Goal: Information Seeking & Learning: Learn about a topic

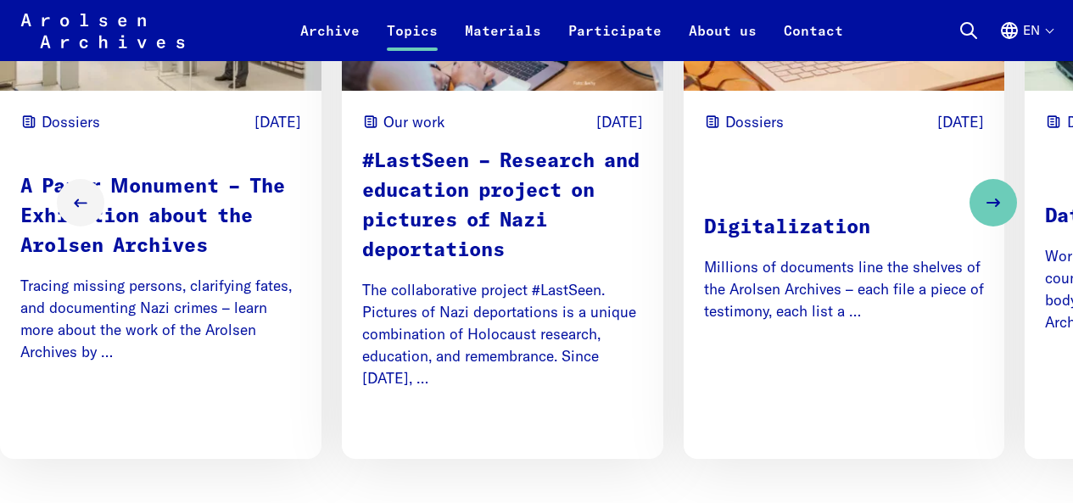
scroll to position [1102, 0]
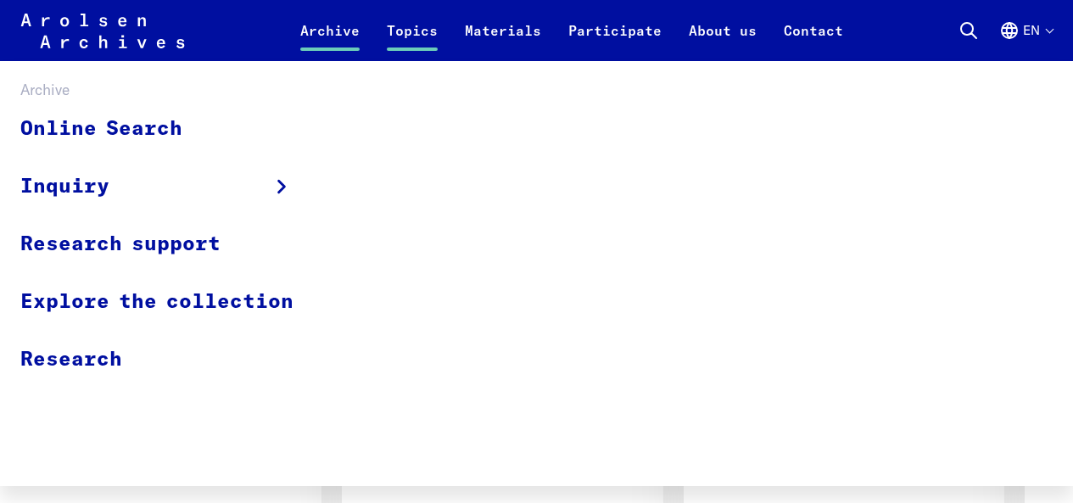
click at [335, 22] on link "Archive" at bounding box center [330, 40] width 86 height 41
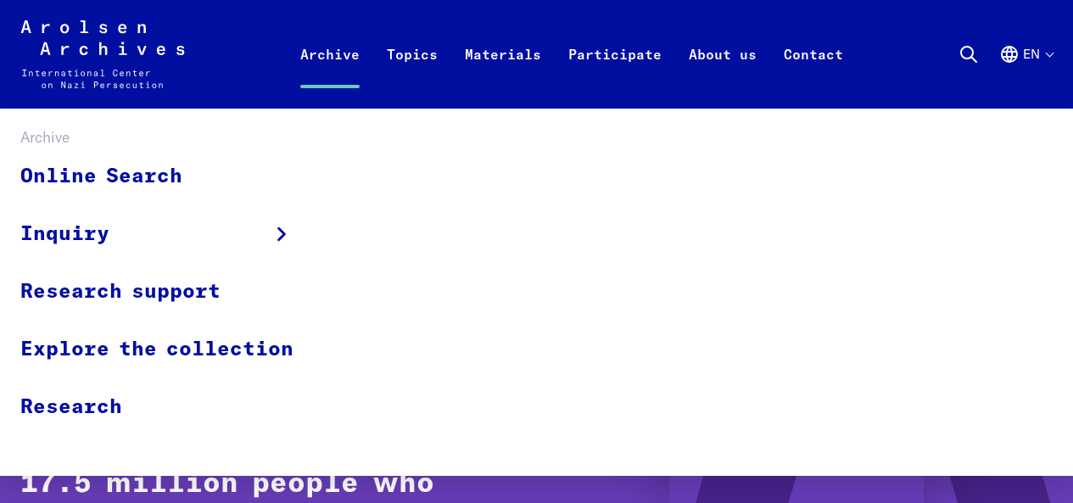
scroll to position [170, 0]
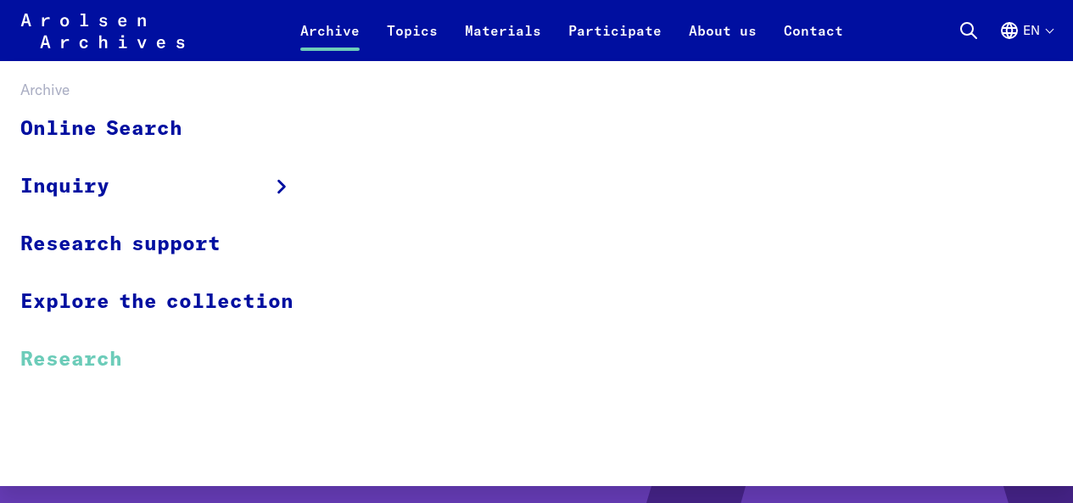
click at [66, 363] on link "Research" at bounding box center [167, 359] width 295 height 57
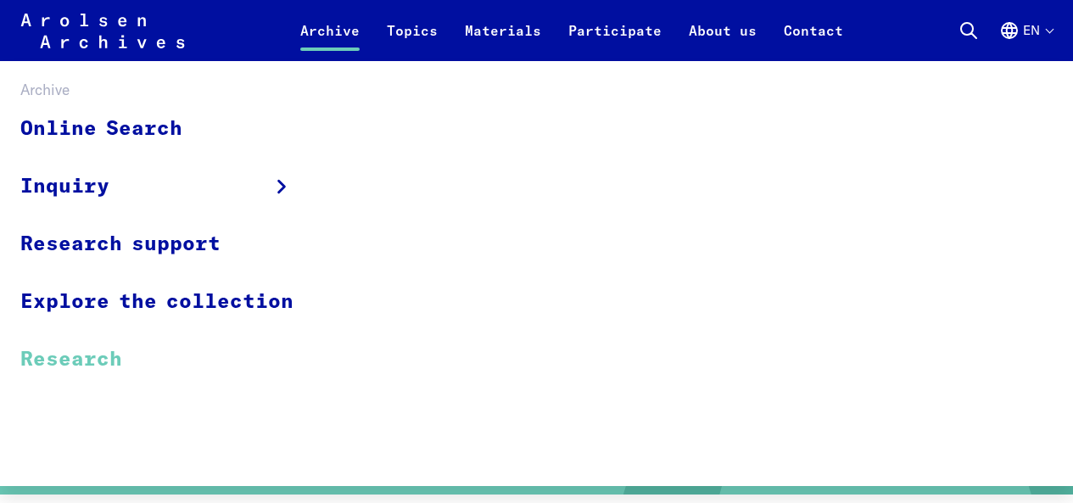
click at [299, 33] on link "Archive" at bounding box center [330, 40] width 86 height 41
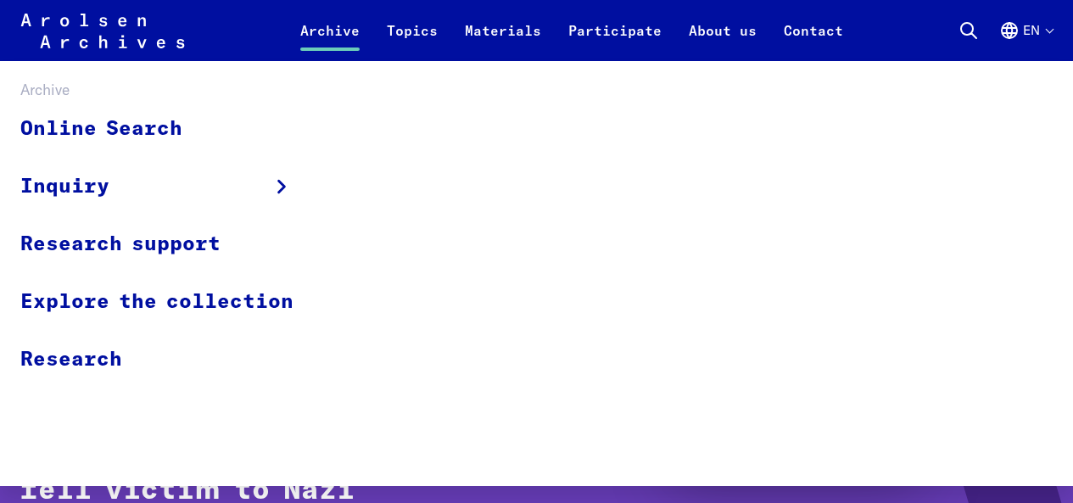
scroll to position [85, 0]
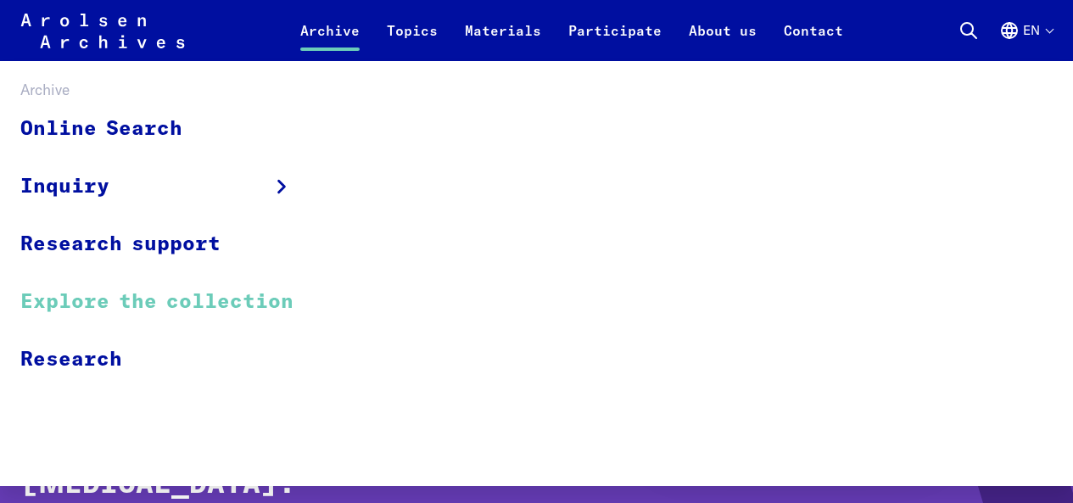
click at [192, 299] on link "Explore the collection" at bounding box center [167, 302] width 295 height 58
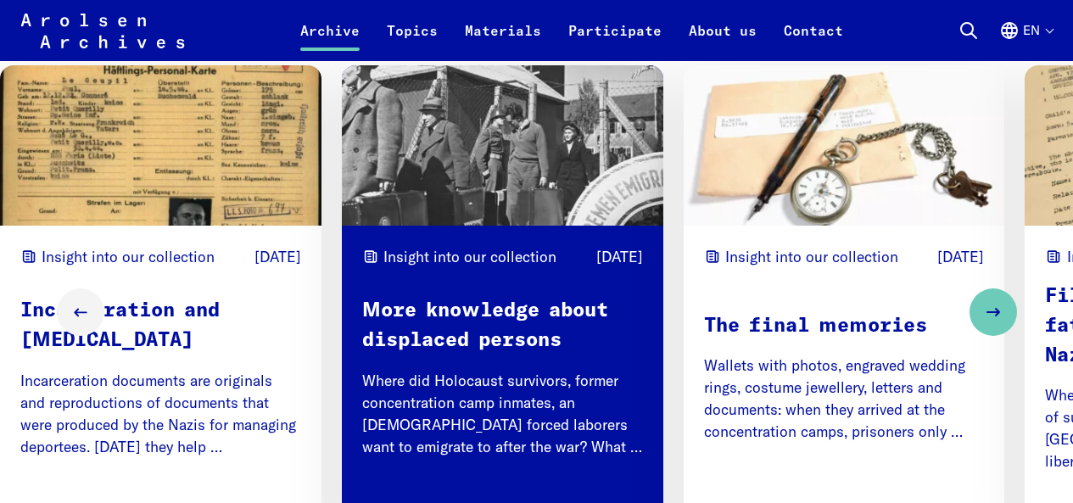
scroll to position [2035, 0]
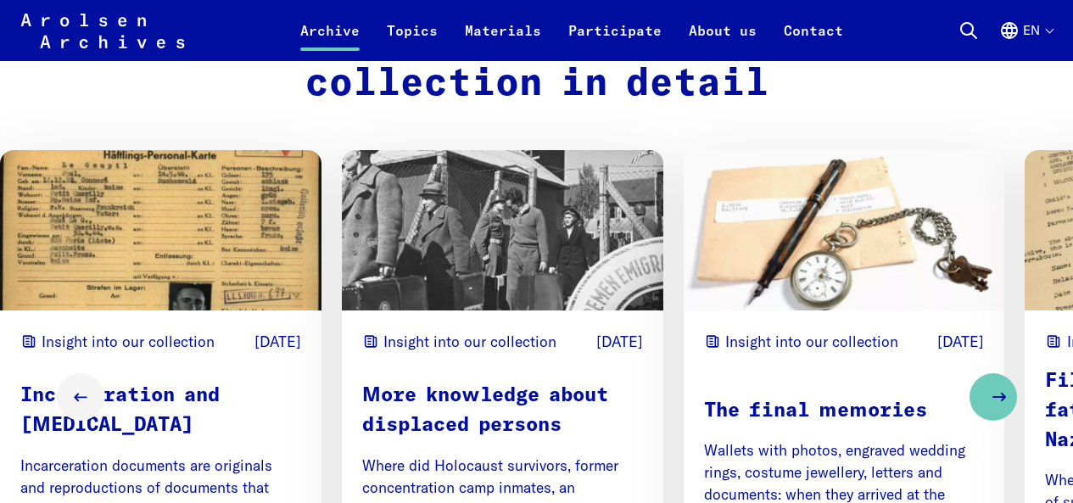
click at [994, 403] on icon "Next slide" at bounding box center [999, 397] width 20 height 20
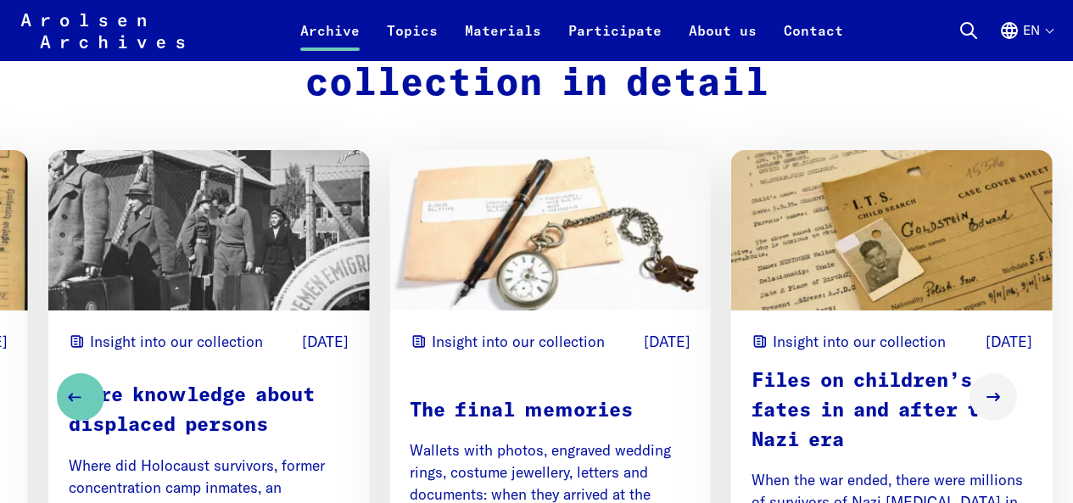
click at [85, 401] on button "Previous slide" at bounding box center [80, 396] width 47 height 47
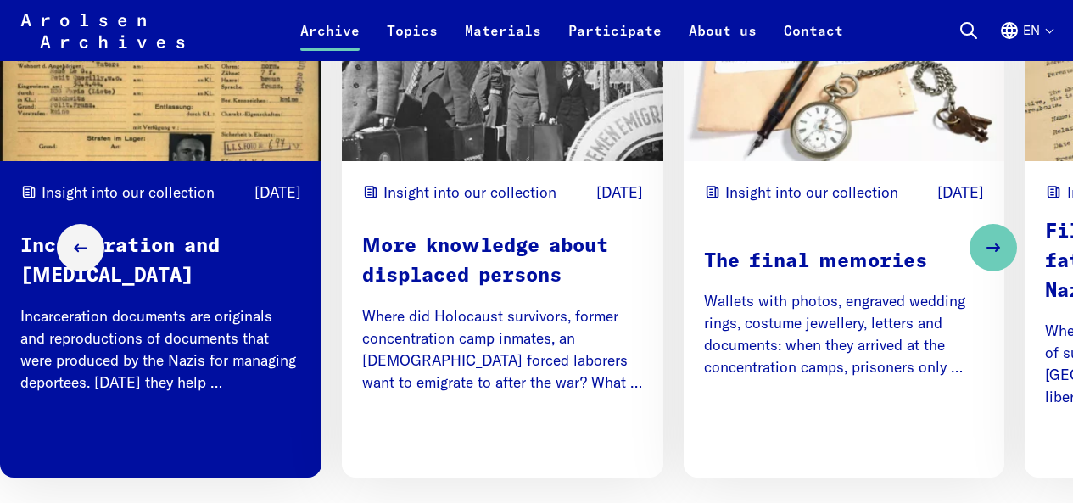
scroll to position [2205, 0]
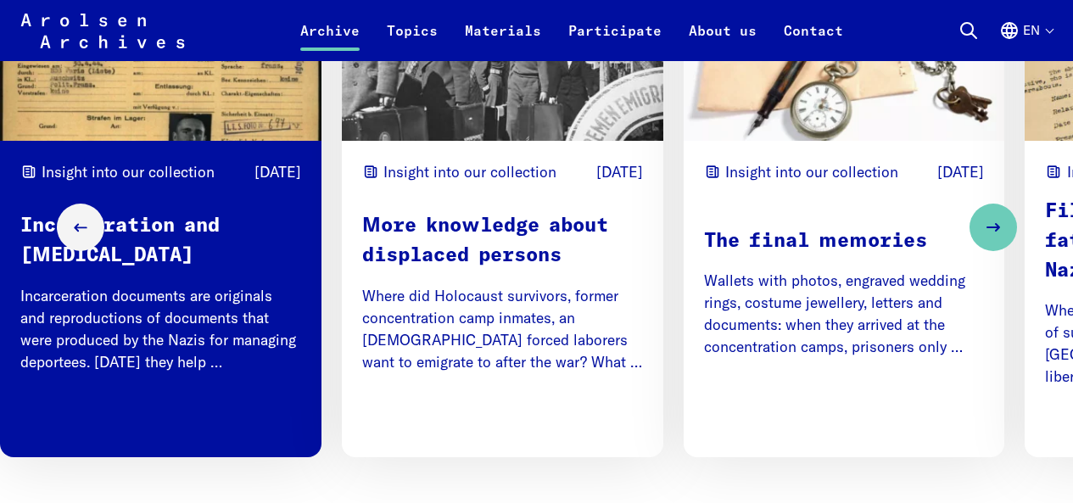
click at [264, 423] on span "Read more" at bounding box center [252, 412] width 97 height 22
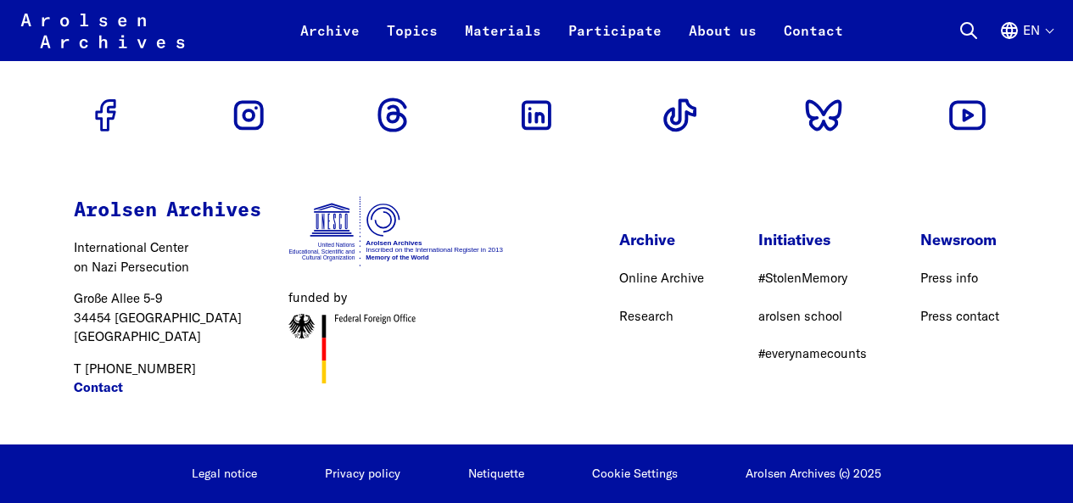
scroll to position [5112, 0]
